Goal: Transaction & Acquisition: Subscribe to service/newsletter

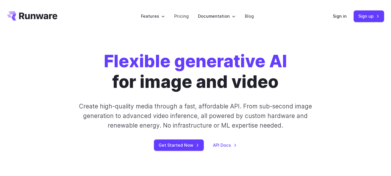
scroll to position [58, 0]
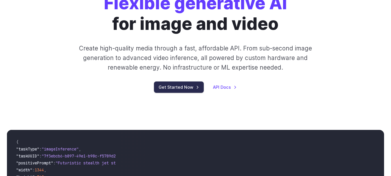
click at [190, 88] on link "Get Started Now" at bounding box center [179, 86] width 50 height 11
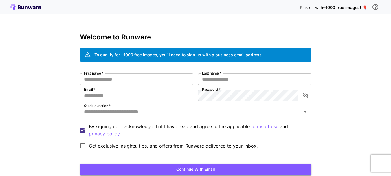
scroll to position [42, 0]
